Goal: Task Accomplishment & Management: Manage account settings

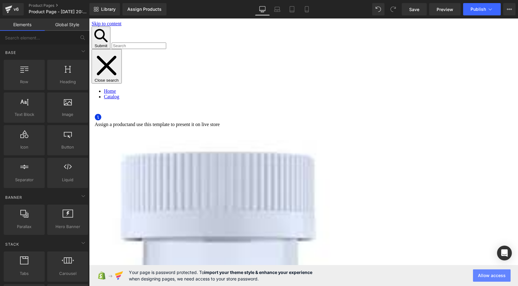
click at [486, 275] on button "Allow access" at bounding box center [492, 276] width 38 height 12
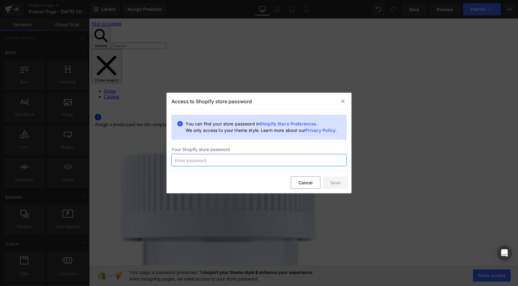
click at [319, 160] on input "text" at bounding box center [259, 160] width 175 height 12
type input "Alexonos30"
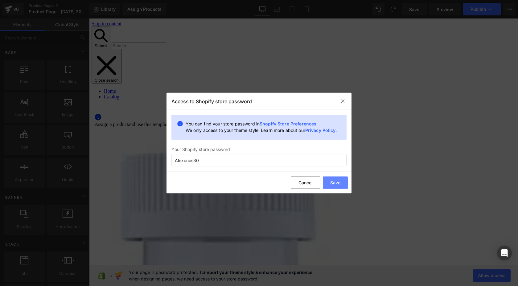
click at [334, 185] on button "Save" at bounding box center [335, 182] width 25 height 12
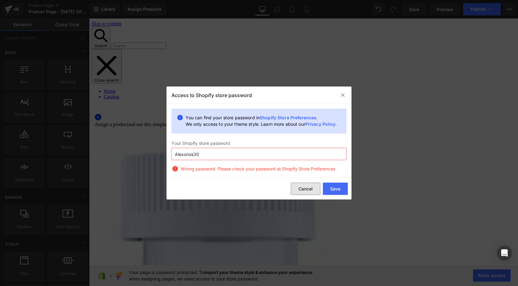
click at [309, 186] on button "Cancel" at bounding box center [306, 189] width 30 height 12
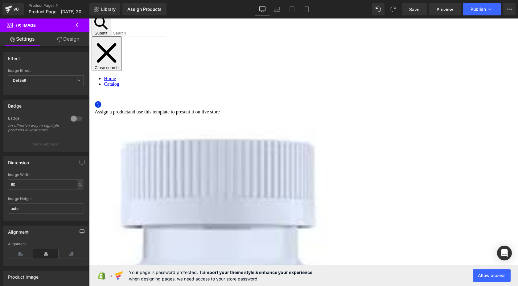
scroll to position [17, 0]
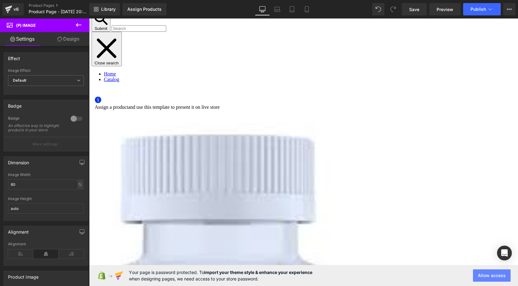
click at [494, 280] on button "Allow access" at bounding box center [492, 276] width 38 height 12
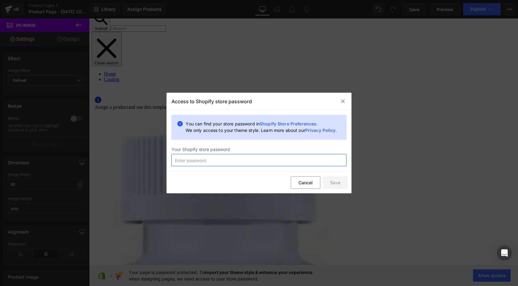
click at [318, 165] on input "text" at bounding box center [259, 160] width 175 height 12
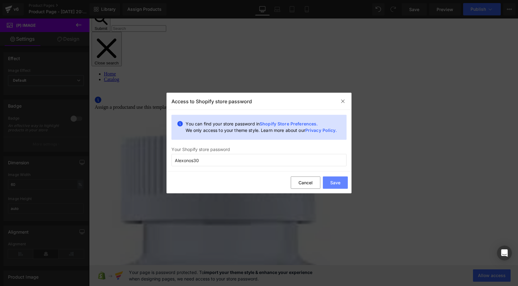
click at [336, 185] on button "Save" at bounding box center [335, 182] width 25 height 12
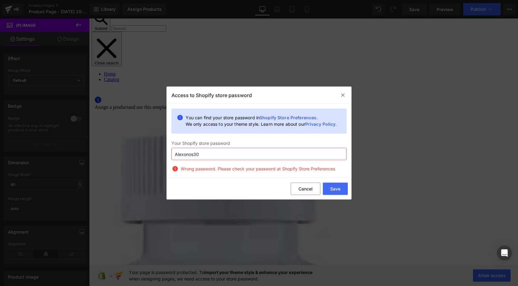
click at [325, 157] on input "Alexonos30" at bounding box center [259, 154] width 175 height 12
paste input "dawbia"
type input "dawbia"
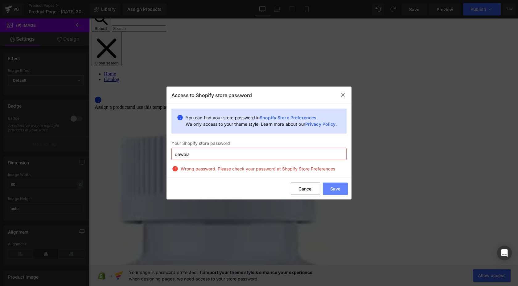
click at [342, 194] on button "Save" at bounding box center [335, 189] width 25 height 12
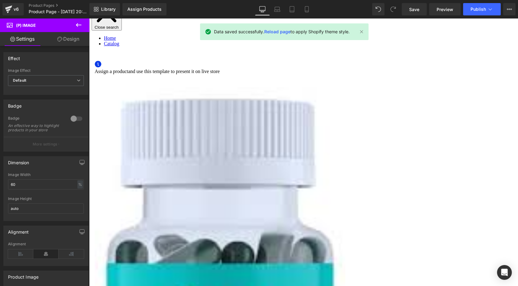
scroll to position [0, 0]
